Goal: Share content: Share content

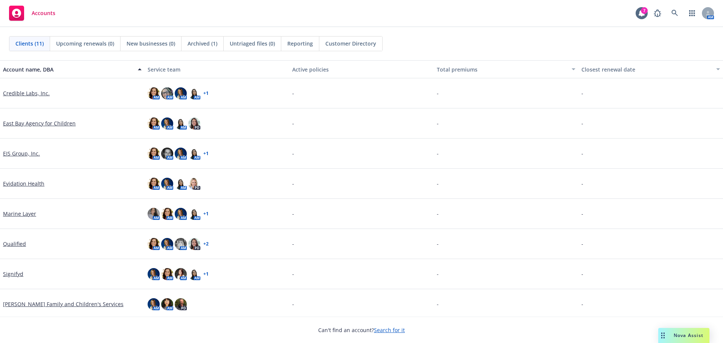
click at [11, 181] on link "Evidation Health" at bounding box center [23, 184] width 41 height 8
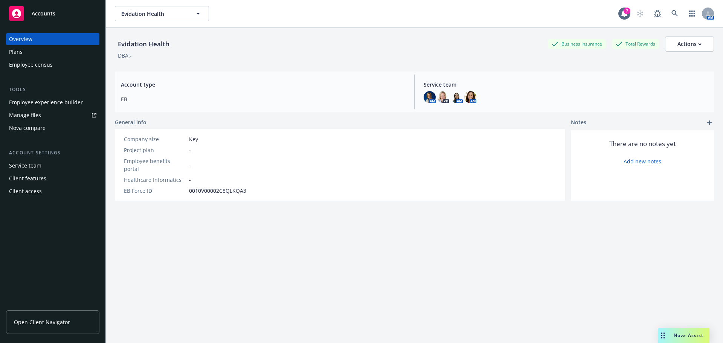
click at [32, 192] on div "Client access" at bounding box center [25, 191] width 33 height 12
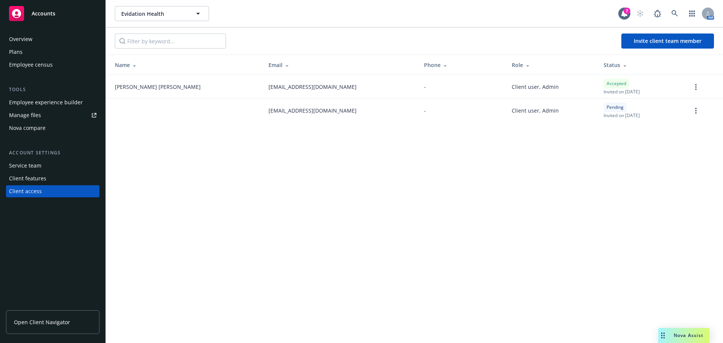
click at [42, 100] on div "Employee experience builder" at bounding box center [46, 102] width 74 height 12
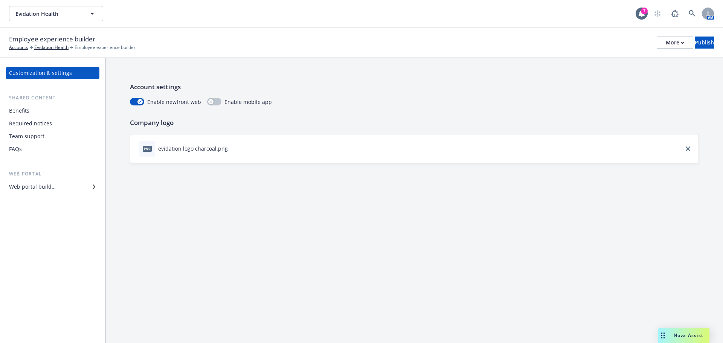
click at [19, 111] on div "Benefits" at bounding box center [19, 111] width 20 height 12
click at [50, 47] on link "Evidation Health" at bounding box center [51, 47] width 34 height 7
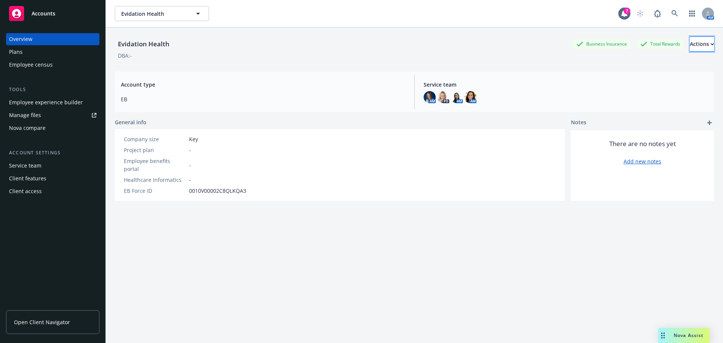
click at [689, 45] on div "Actions" at bounding box center [701, 44] width 24 height 14
click at [369, 55] on div "DBA: -" at bounding box center [414, 56] width 599 height 8
click at [34, 101] on div "Employee experience builder" at bounding box center [46, 102] width 74 height 12
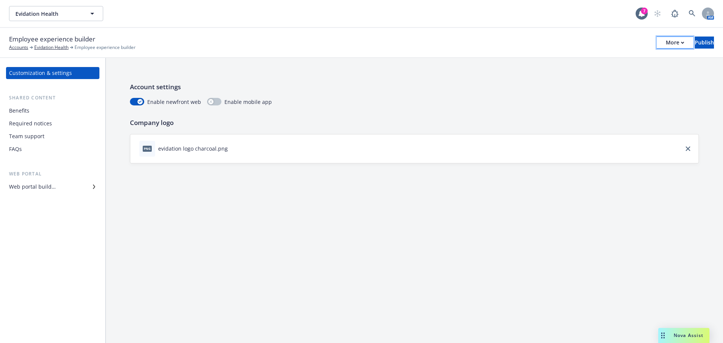
click at [665, 48] on div "More" at bounding box center [674, 42] width 18 height 11
click at [585, 71] on link "Copy portal link" at bounding box center [612, 74] width 111 height 15
